Goal: Entertainment & Leisure: Consume media (video, audio)

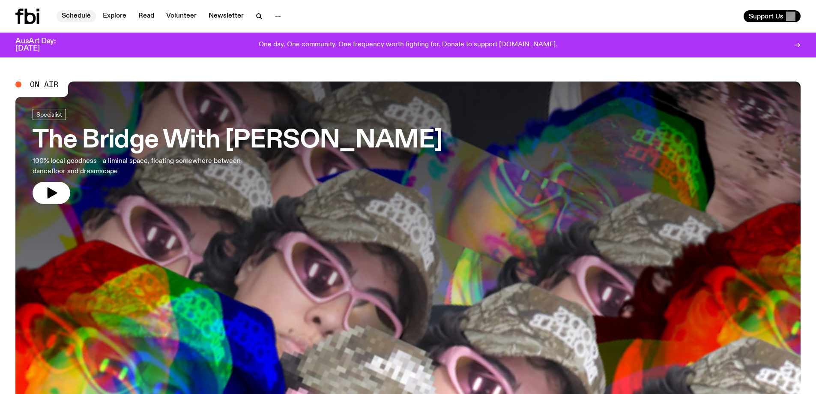
click at [87, 13] on link "Schedule" at bounding box center [76, 16] width 39 height 12
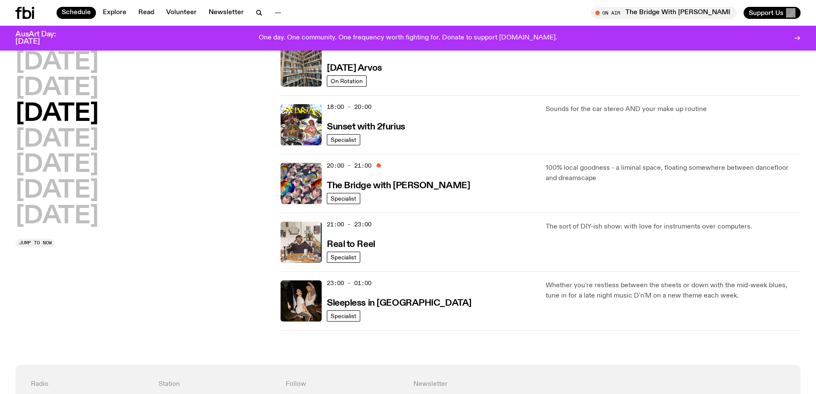
scroll to position [339, 0]
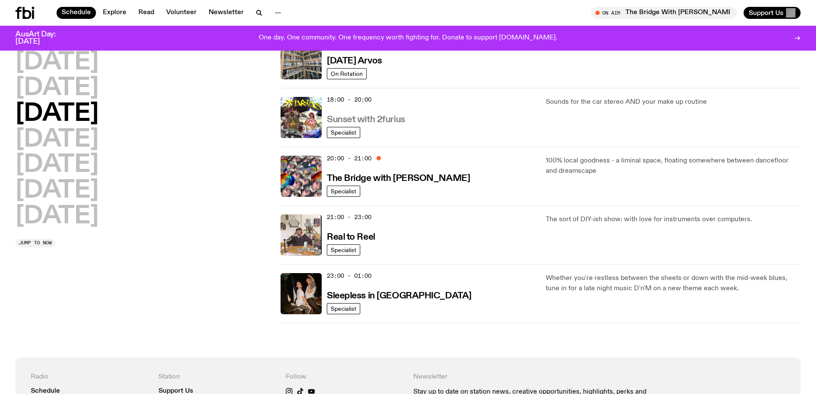
click at [376, 120] on h3 "Sunset with 2furius" at bounding box center [366, 119] width 78 height 9
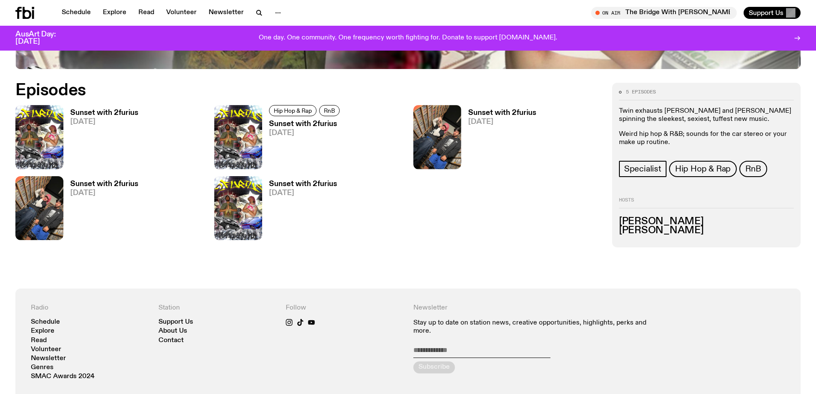
scroll to position [509, 0]
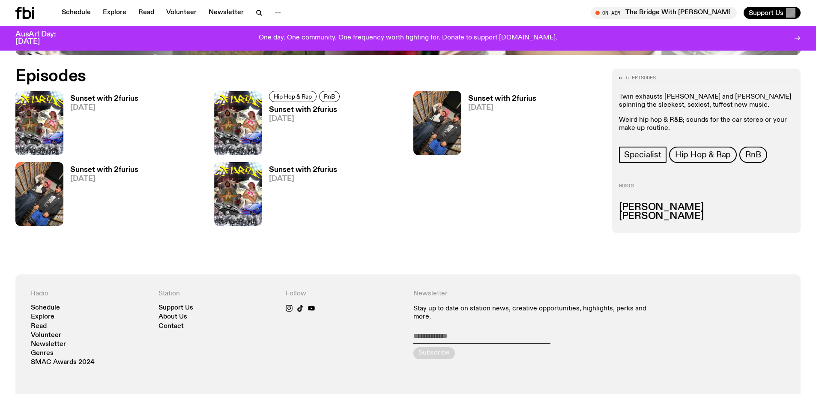
click at [280, 181] on span "[DATE]" at bounding box center [303, 178] width 68 height 7
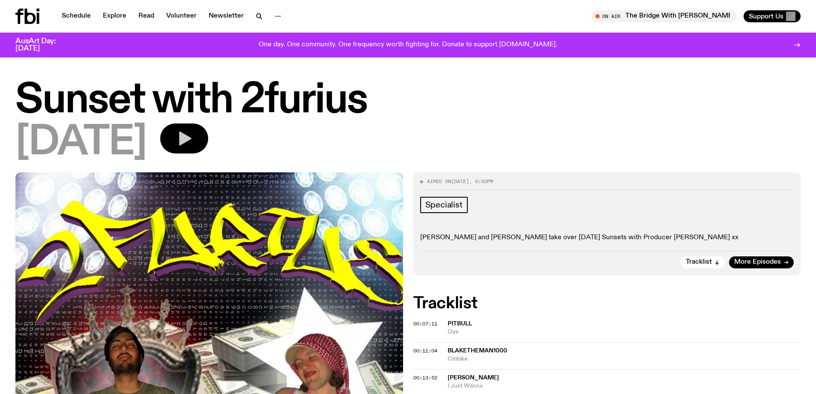
click at [192, 138] on icon "button" at bounding box center [185, 139] width 12 height 14
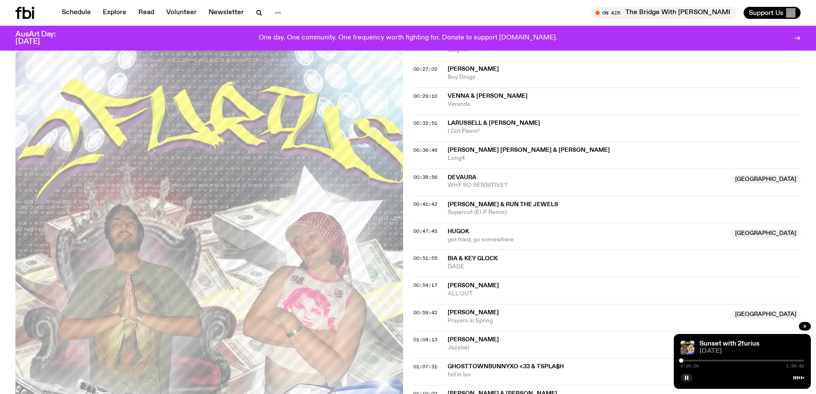
scroll to position [424, 0]
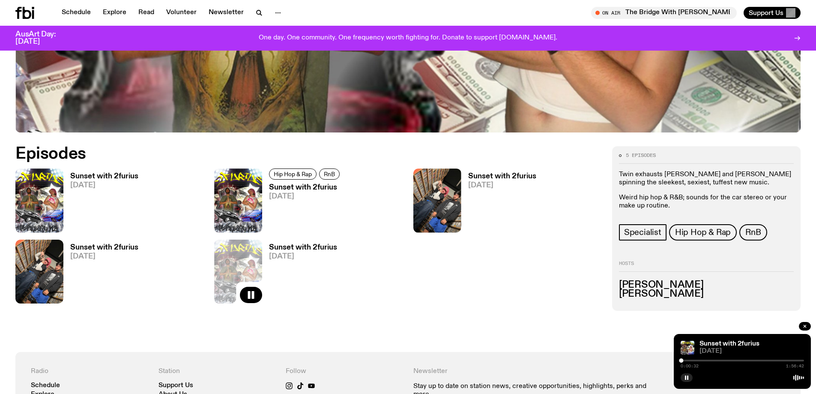
scroll to position [423, 0]
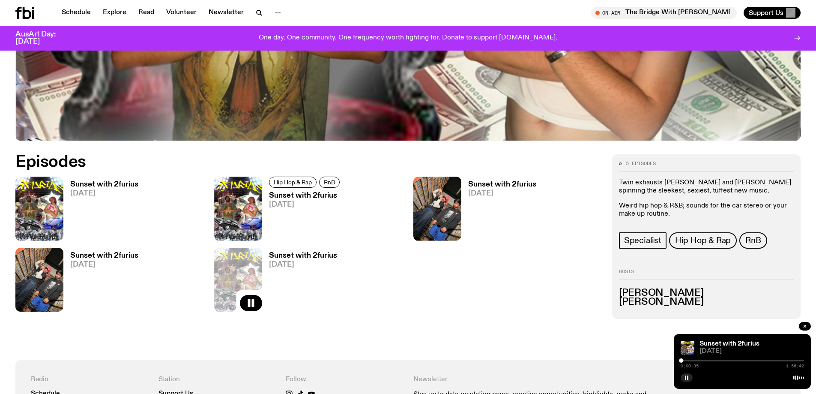
click at [114, 257] on h3 "Sunset with 2furius" at bounding box center [104, 255] width 68 height 7
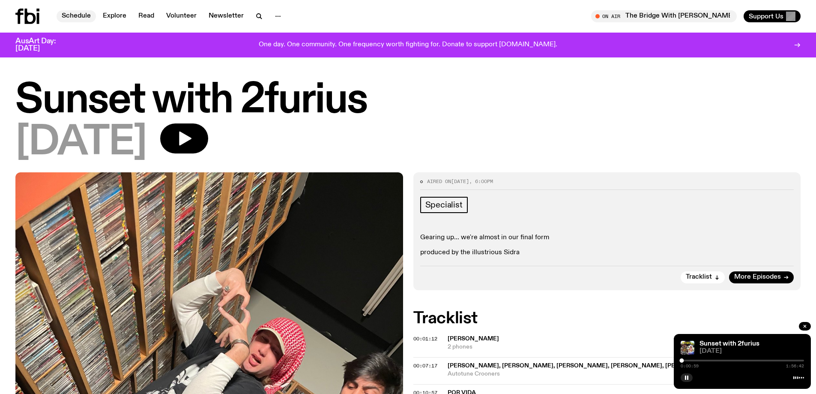
click at [72, 13] on link "Schedule" at bounding box center [76, 16] width 39 height 12
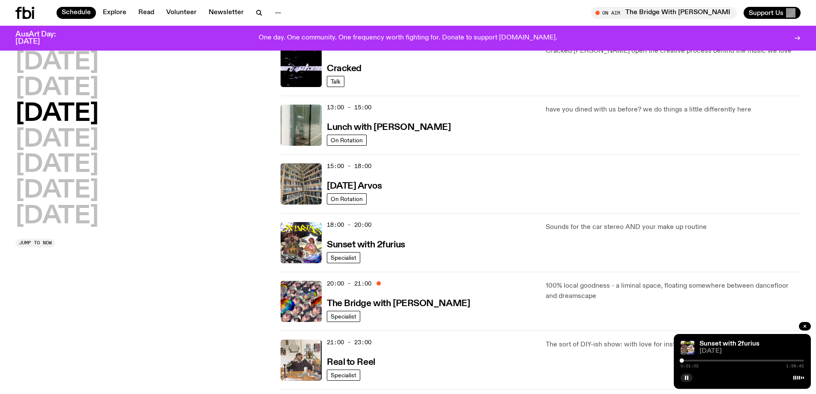
scroll to position [209, 0]
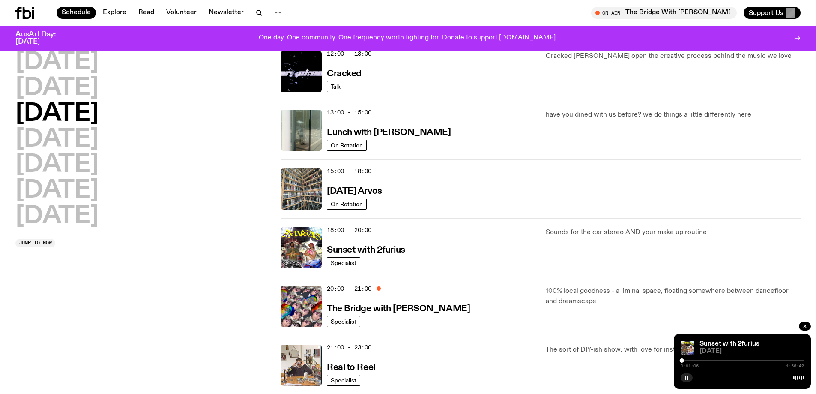
click at [730, 347] on div "Sunset with 2furius [DATE]" at bounding box center [752, 348] width 105 height 14
click at [730, 345] on link "Sunset with 2furius" at bounding box center [730, 343] width 60 height 7
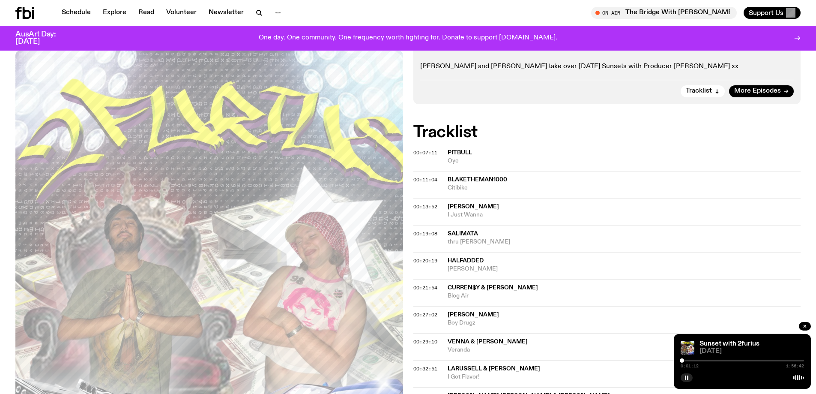
scroll to position [170, 0]
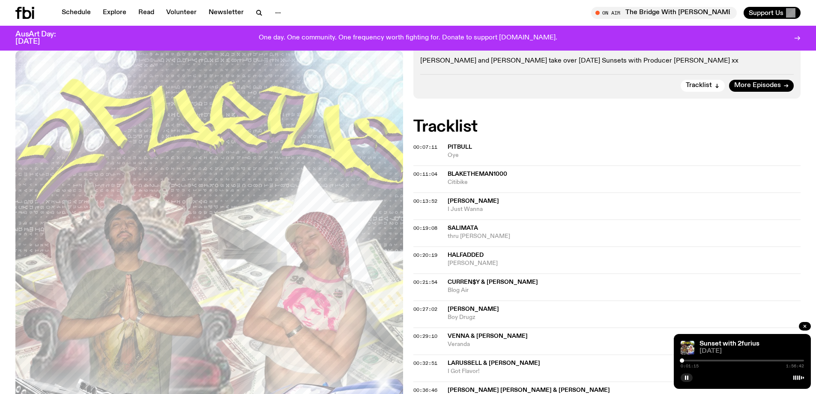
click at [684, 360] on div at bounding box center [682, 360] width 4 height 4
click at [686, 359] on div at bounding box center [684, 360] width 4 height 4
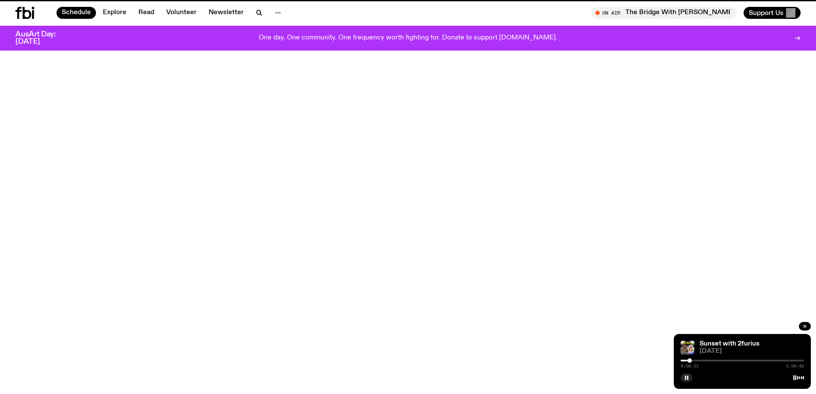
scroll to position [209, 0]
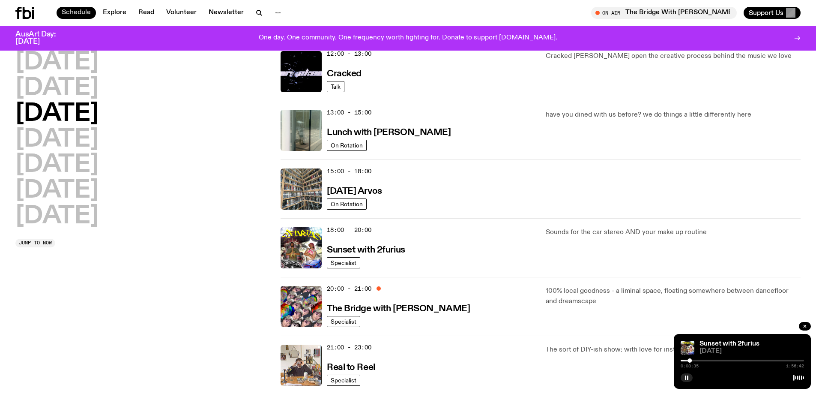
click at [81, 16] on link "Schedule" at bounding box center [76, 13] width 39 height 12
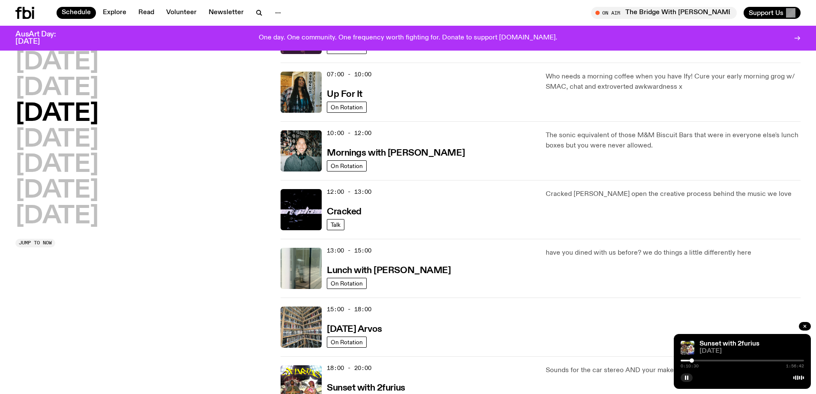
scroll to position [0, 0]
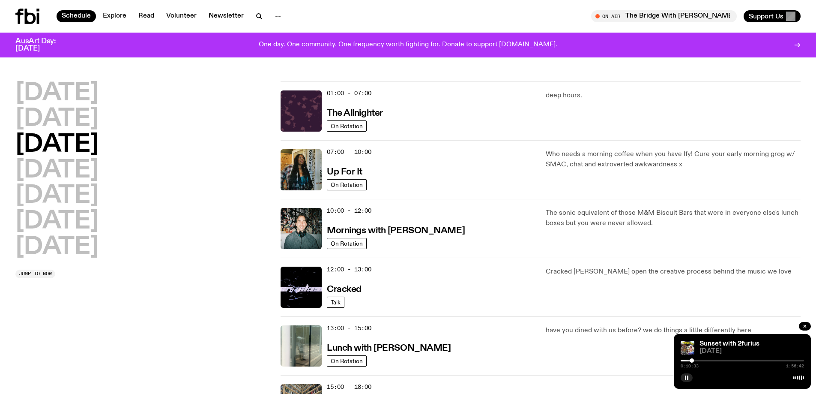
click at [36, 16] on icon at bounding box center [27, 16] width 24 height 15
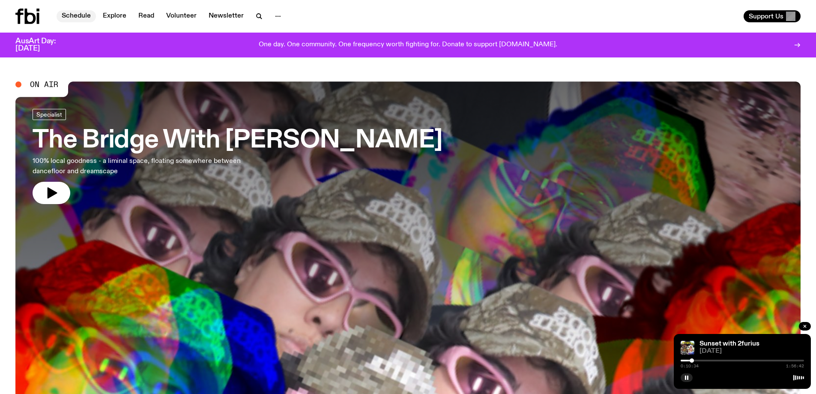
click at [78, 15] on link "Schedule" at bounding box center [76, 16] width 39 height 12
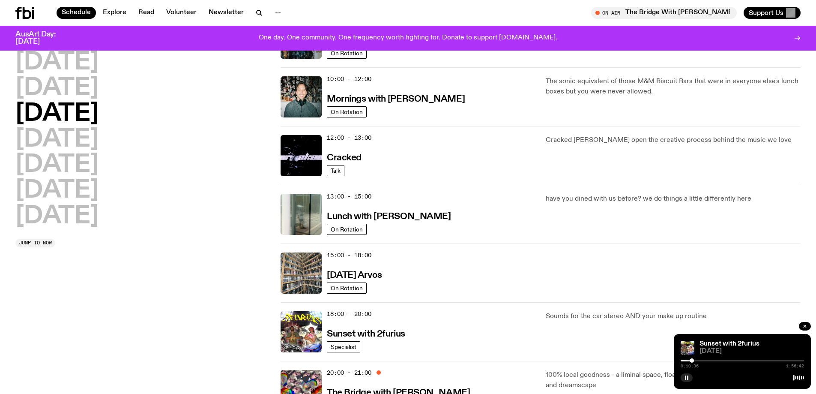
scroll to position [168, 0]
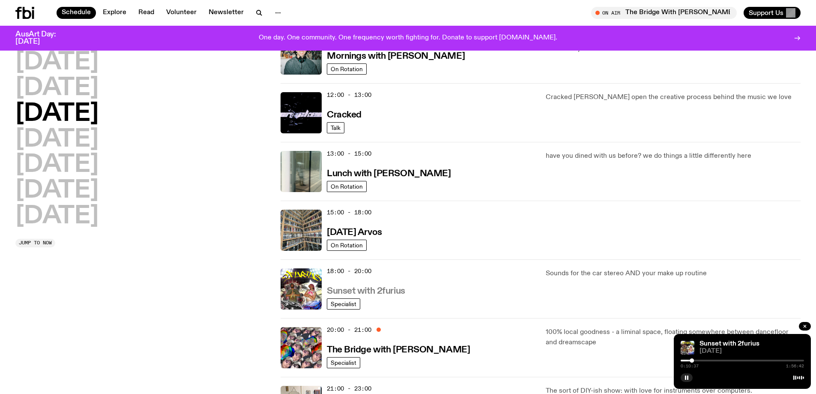
click at [387, 293] on h3 "Sunset with 2furius" at bounding box center [366, 291] width 78 height 9
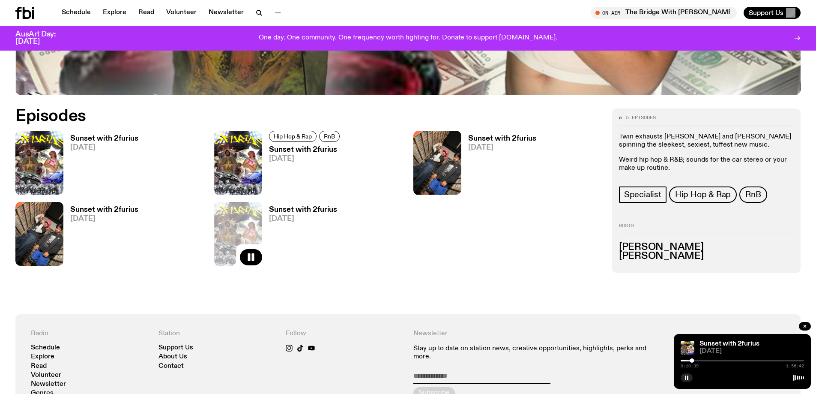
scroll to position [466, 0]
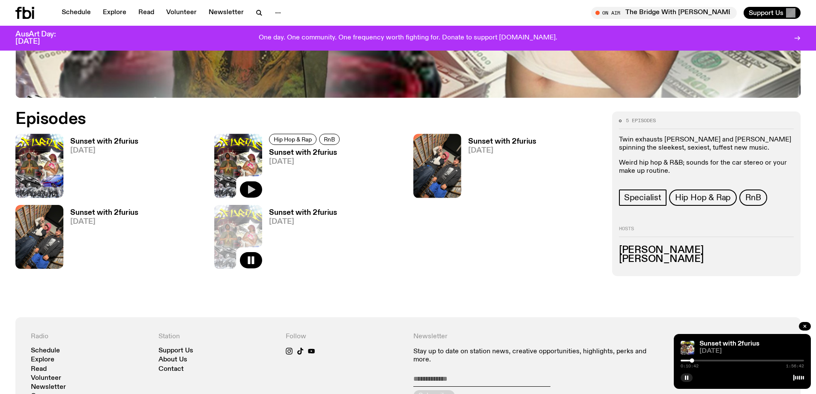
click at [249, 188] on icon "button" at bounding box center [251, 189] width 7 height 9
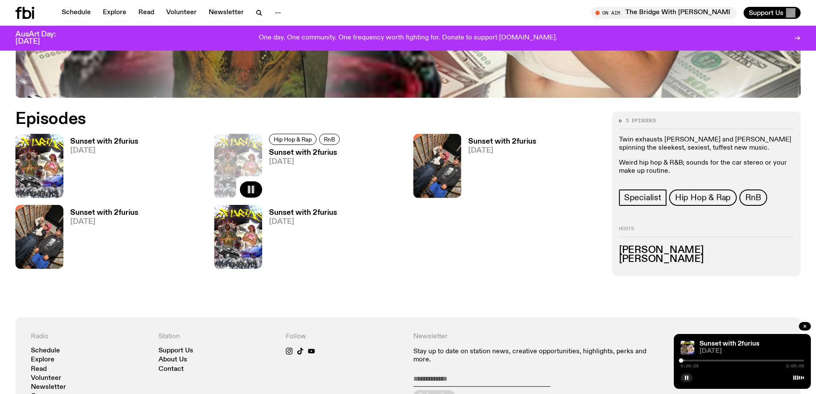
click at [681, 360] on div at bounding box center [681, 360] width 4 height 4
click at [683, 360] on div at bounding box center [683, 360] width 4 height 4
click at [685, 361] on div at bounding box center [623, 361] width 123 height 2
click at [684, 360] on div at bounding box center [683, 360] width 4 height 4
click at [276, 152] on h3 "Sunset with 2furius" at bounding box center [305, 152] width 73 height 7
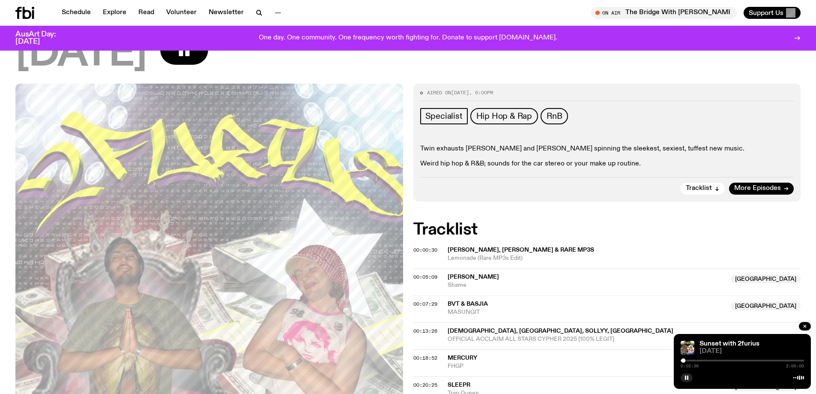
scroll to position [125, 0]
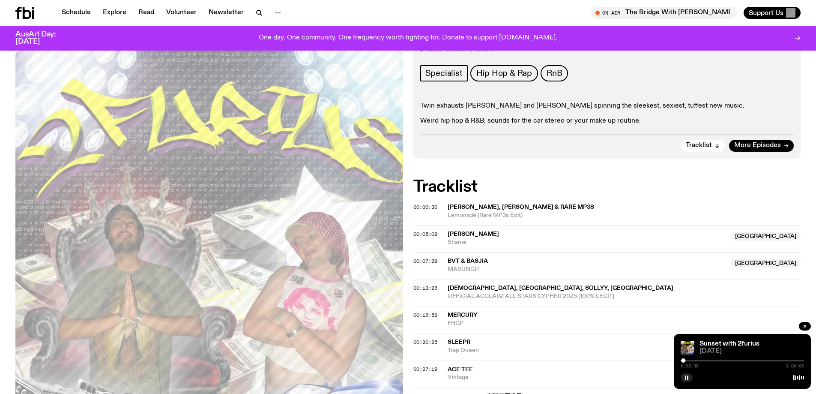
click at [681, 359] on div at bounding box center [683, 360] width 4 height 4
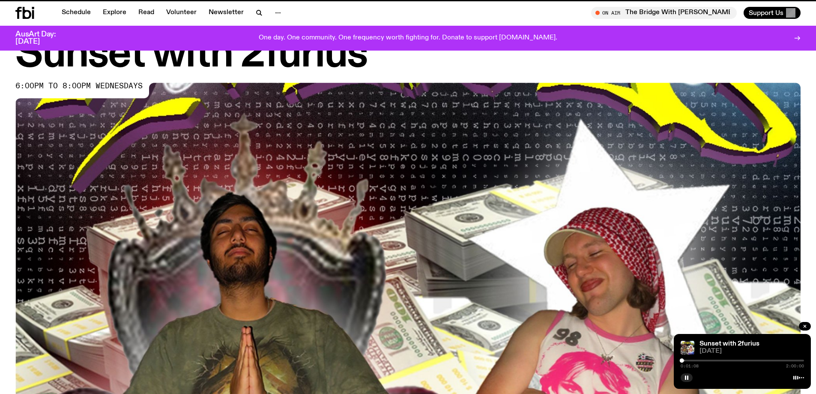
scroll to position [466, 0]
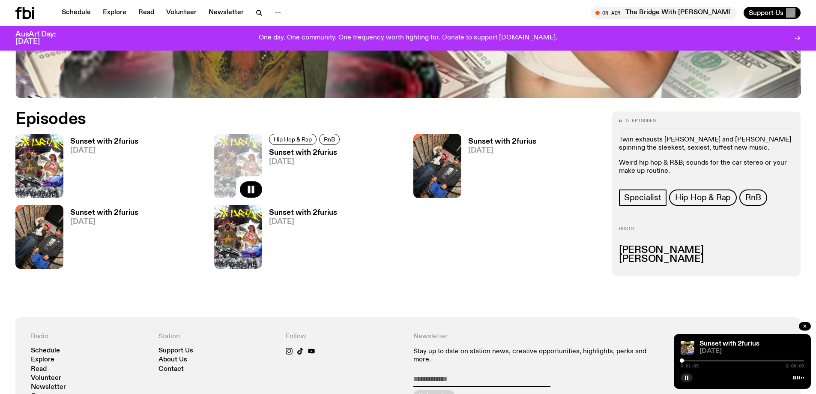
click at [300, 213] on h3 "Sunset with 2furius" at bounding box center [303, 212] width 68 height 7
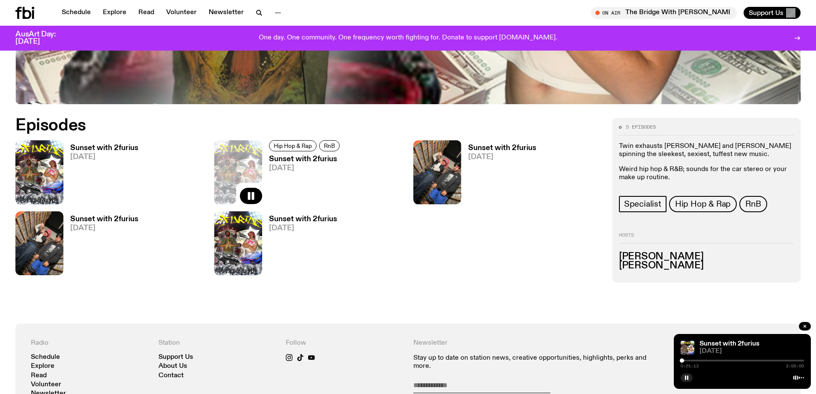
scroll to position [459, 0]
click at [112, 215] on div "Sunset with 2furius [DATE]" at bounding box center [100, 244] width 75 height 64
click at [115, 218] on h3 "Sunset with 2furius" at bounding box center [104, 219] width 68 height 7
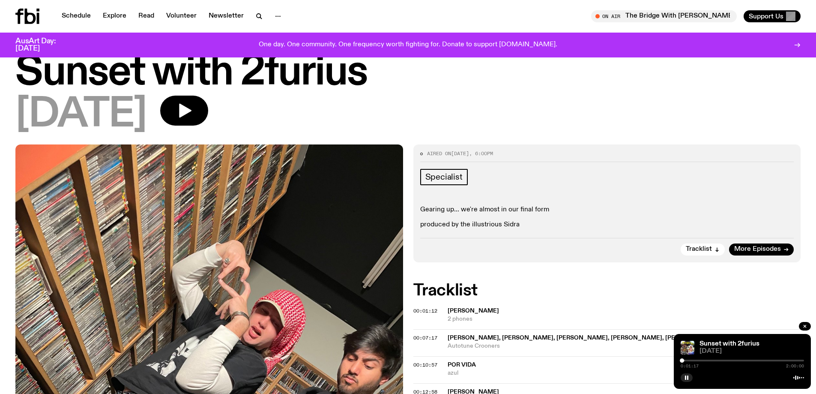
scroll to position [43, 0]
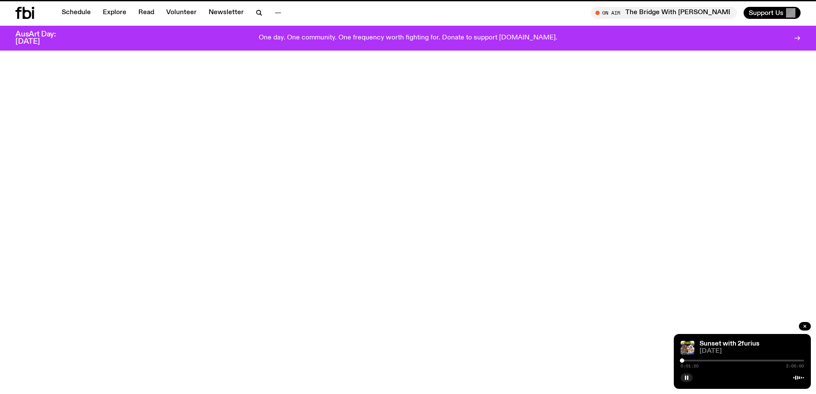
scroll to position [459, 0]
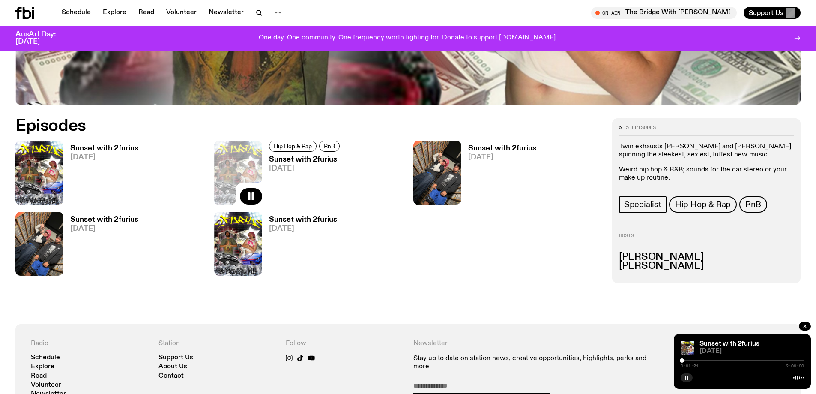
click at [510, 147] on h3 "Sunset with 2furius" at bounding box center [502, 148] width 68 height 7
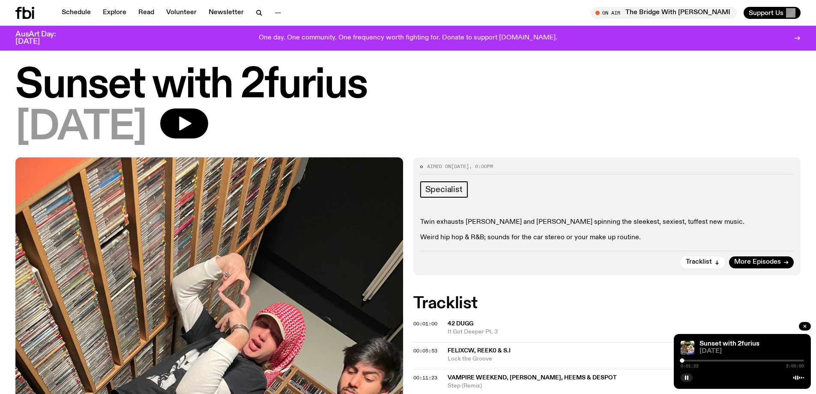
scroll to position [43, 0]
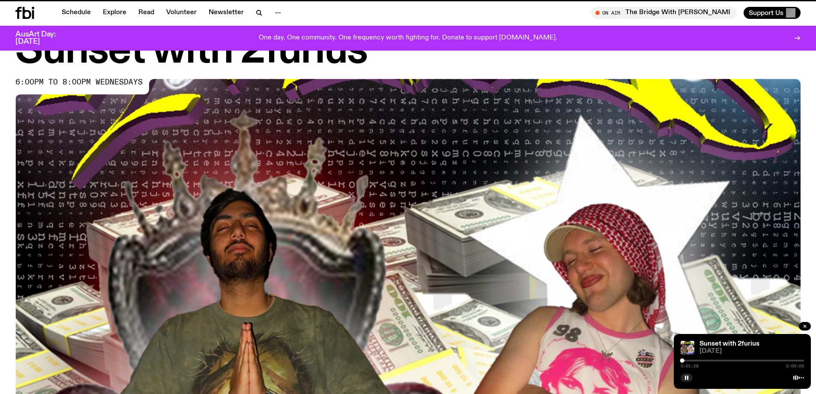
scroll to position [459, 0]
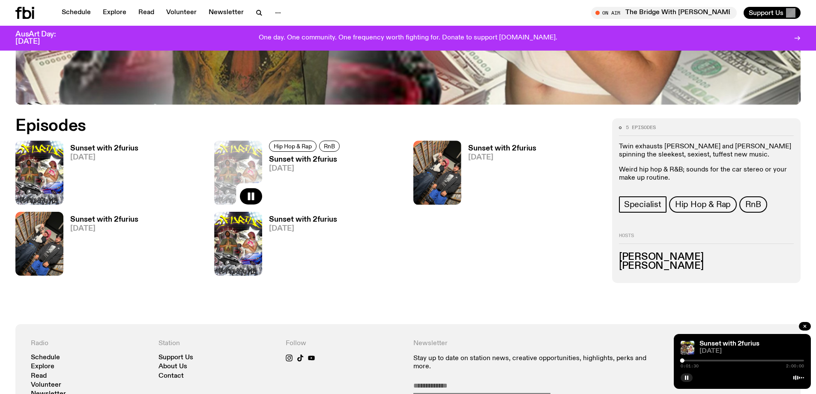
click at [299, 158] on h3 "Sunset with 2furius" at bounding box center [305, 159] width 73 height 7
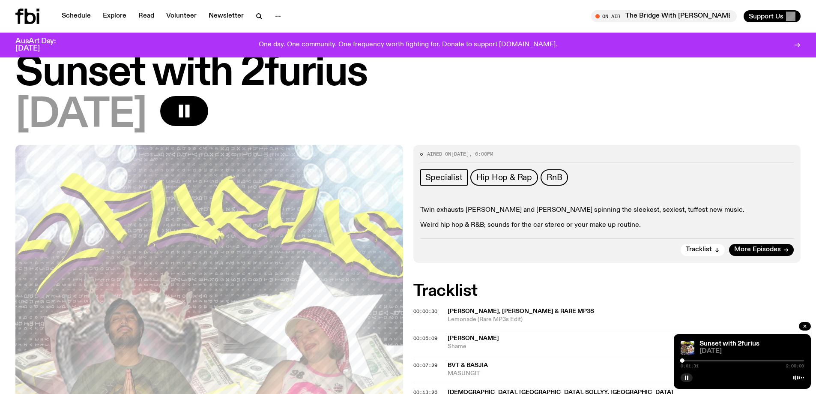
scroll to position [43, 0]
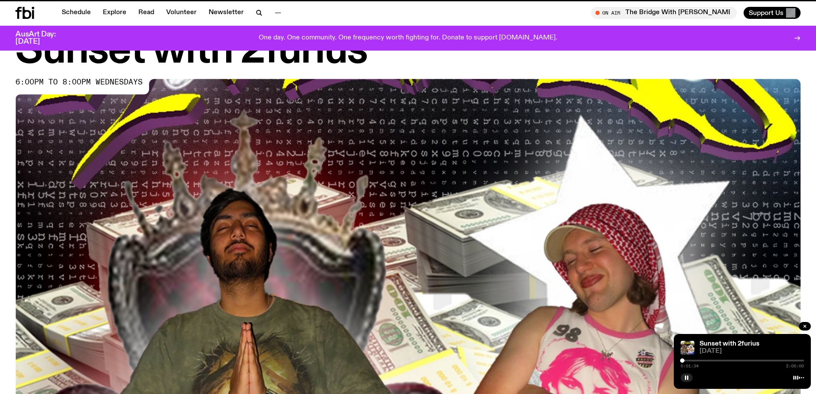
scroll to position [459, 0]
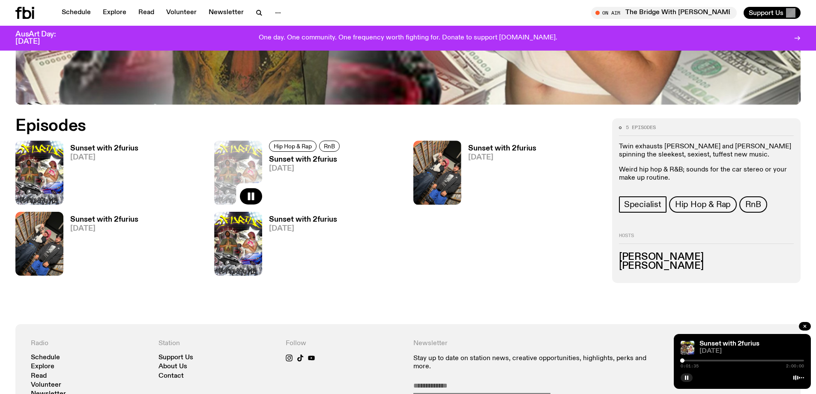
click at [90, 147] on h3 "Sunset with 2furius" at bounding box center [104, 148] width 68 height 7
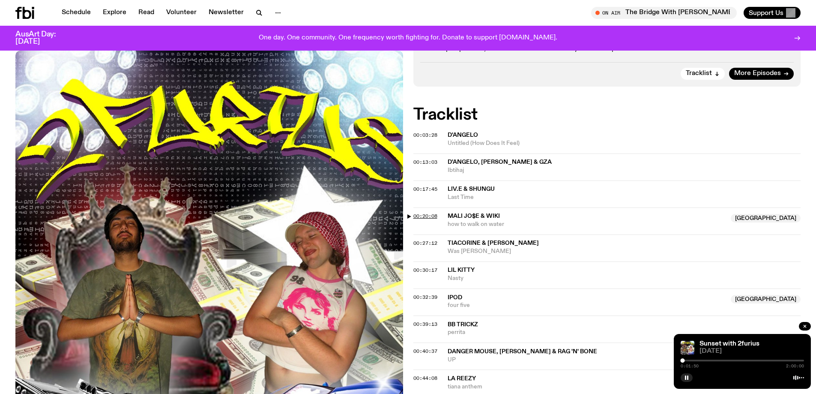
scroll to position [210, 0]
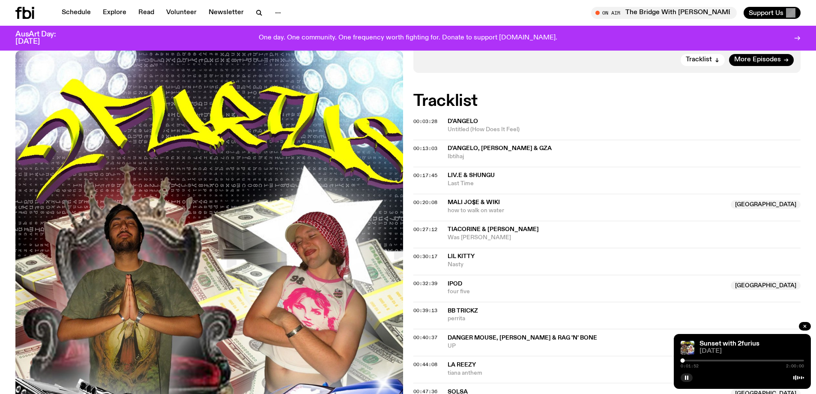
click at [684, 360] on div at bounding box center [683, 360] width 4 height 4
click at [683, 360] on div at bounding box center [684, 360] width 4 height 4
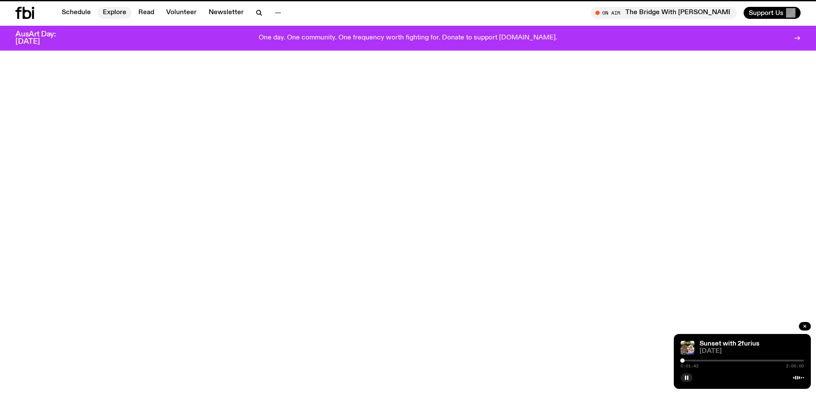
scroll to position [459, 0]
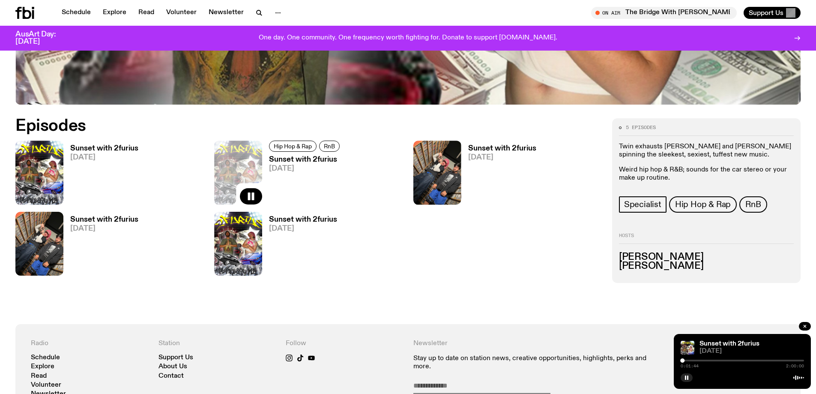
click at [302, 159] on h3 "Sunset with 2furius" at bounding box center [305, 159] width 73 height 7
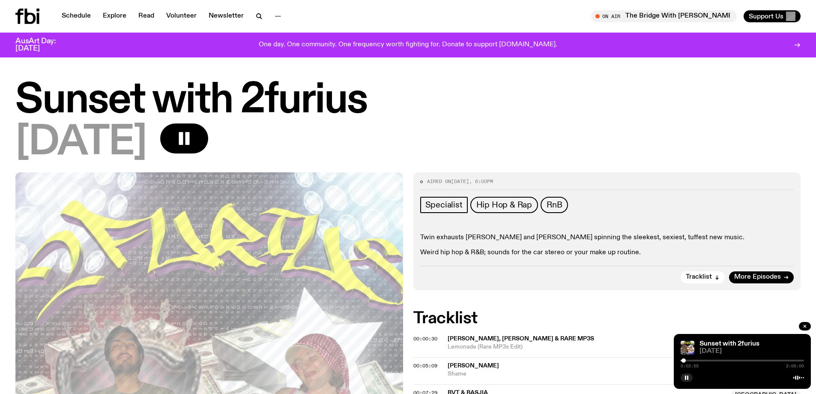
click at [684, 361] on div at bounding box center [684, 360] width 4 height 4
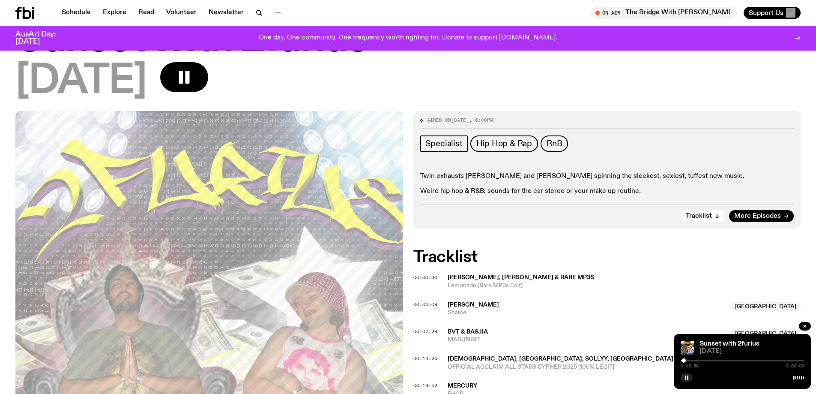
scroll to position [166, 0]
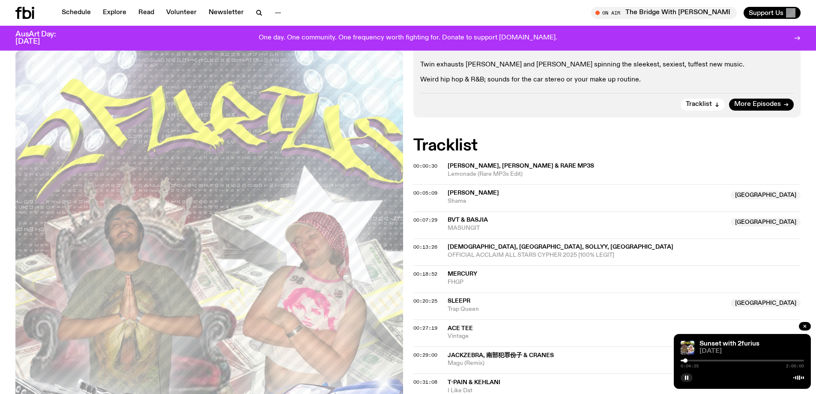
click at [686, 360] on div at bounding box center [686, 360] width 4 height 4
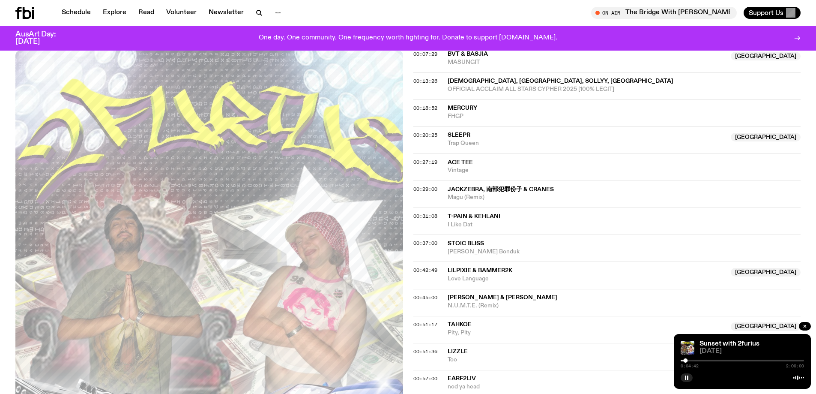
scroll to position [337, 0]
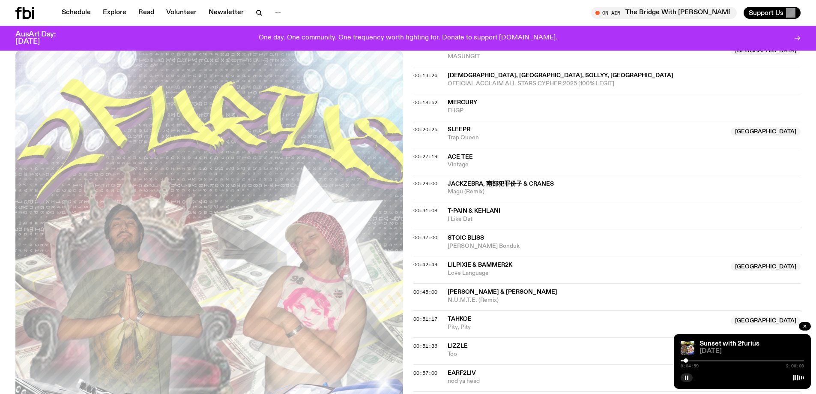
click at [459, 131] on span "SLEEPR" at bounding box center [459, 129] width 23 height 6
click at [474, 103] on span "Mercury" at bounding box center [463, 102] width 30 height 6
click at [689, 360] on div at bounding box center [742, 361] width 123 height 2
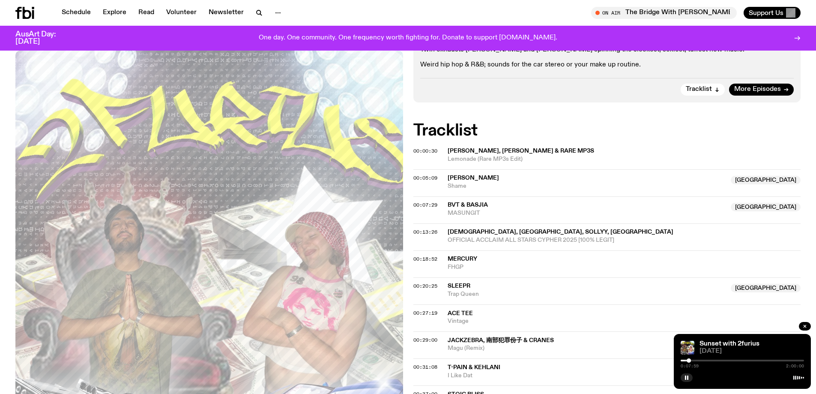
scroll to position [166, 0]
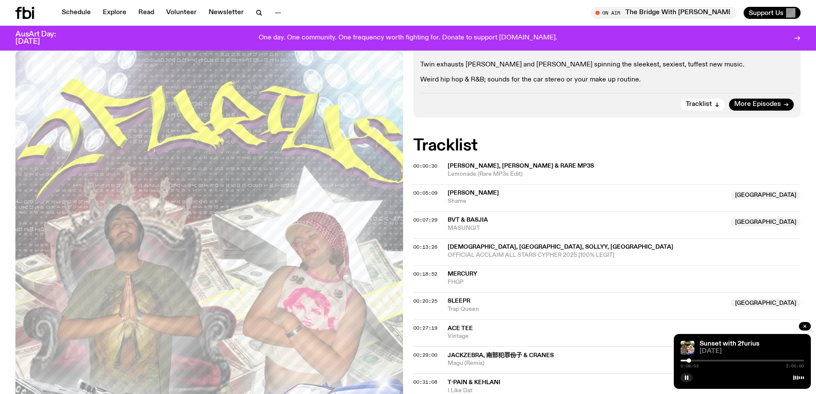
click at [691, 359] on div at bounding box center [689, 360] width 4 height 4
click at [690, 359] on div at bounding box center [689, 360] width 4 height 4
click at [690, 360] on div at bounding box center [690, 360] width 4 height 4
click at [768, 106] on span "More Episodes" at bounding box center [758, 104] width 47 height 6
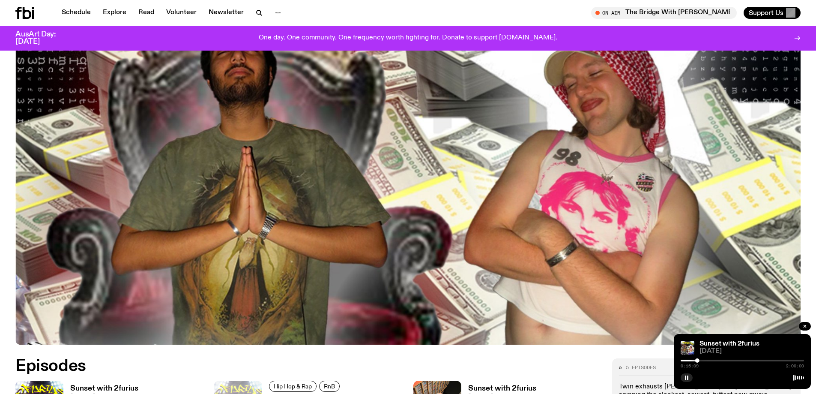
scroll to position [421, 0]
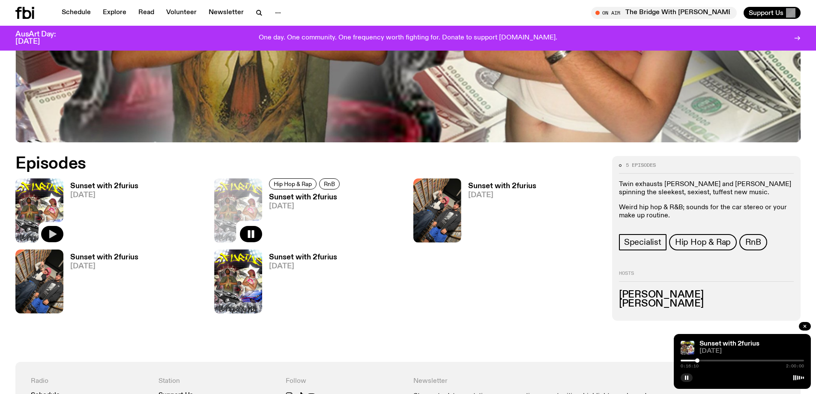
click at [52, 228] on button "button" at bounding box center [52, 234] width 22 height 16
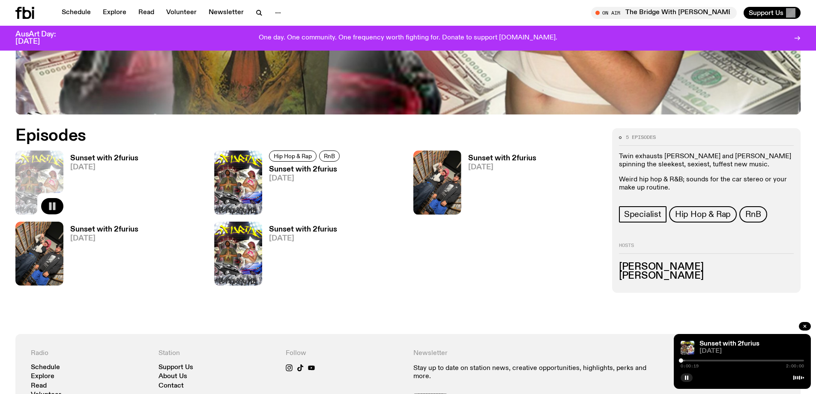
scroll to position [464, 0]
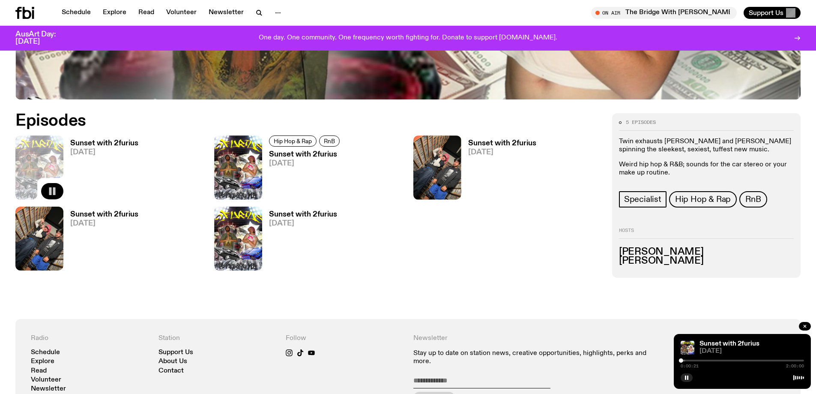
click at [97, 145] on h3 "Sunset with 2furius" at bounding box center [104, 143] width 68 height 7
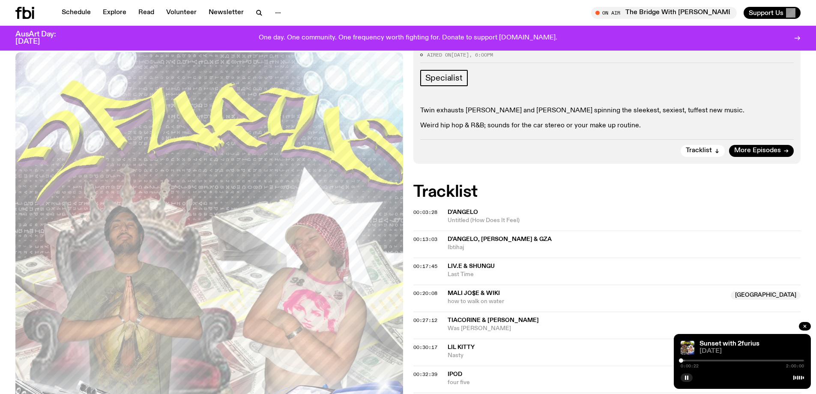
scroll to position [125, 0]
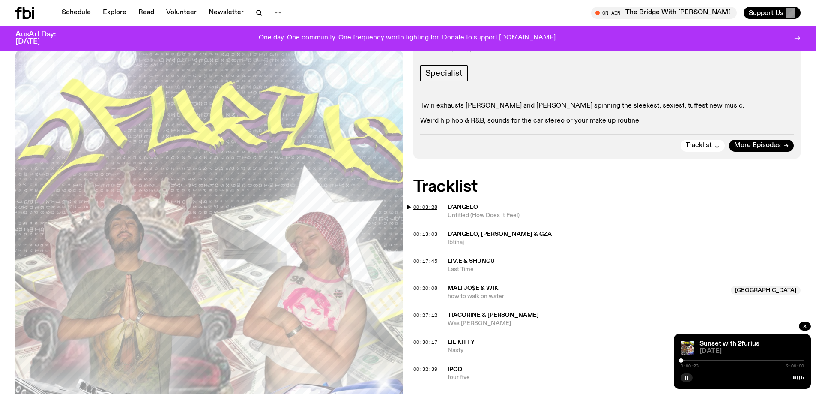
click at [433, 206] on span "00:03:28" at bounding box center [426, 207] width 24 height 7
click at [684, 361] on div at bounding box center [683, 360] width 4 height 4
click at [683, 362] on div at bounding box center [683, 360] width 4 height 4
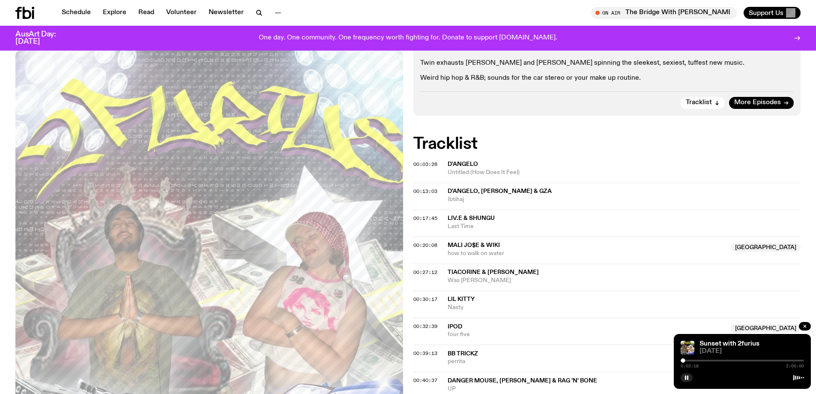
scroll to position [39, 0]
